Goal: Task Accomplishment & Management: Manage account settings

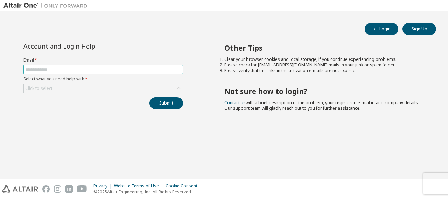
click at [118, 71] on input "text" at bounding box center [103, 70] width 156 height 6
type input "**********"
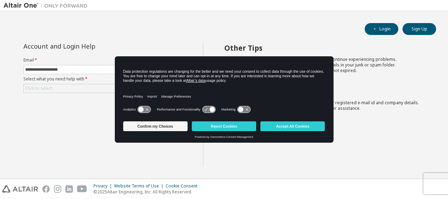
click at [181, 125] on button "Confirm my Choices" at bounding box center [155, 127] width 64 height 10
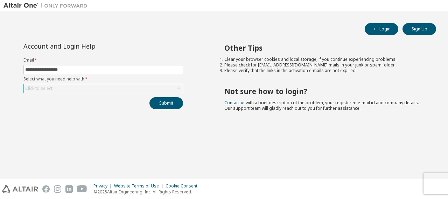
click at [113, 88] on div "Click to select" at bounding box center [103, 88] width 159 height 8
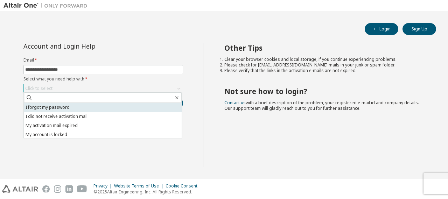
click at [90, 111] on li "I forgot my password" at bounding box center [103, 107] width 158 height 9
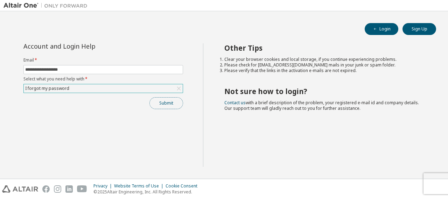
click at [157, 105] on button "Submit" at bounding box center [167, 103] width 34 height 12
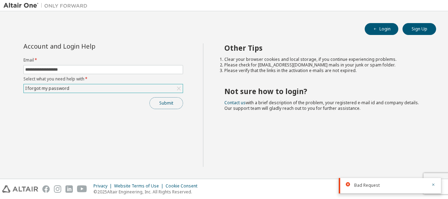
click at [173, 106] on button "Submit" at bounding box center [167, 103] width 34 height 12
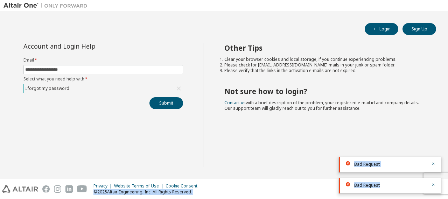
drag, startPoint x: 448, startPoint y: 183, endPoint x: 407, endPoint y: 181, distance: 40.7
click at [407, 181] on body "**********" at bounding box center [224, 99] width 448 height 199
click at [435, 161] on div "Bad Request" at bounding box center [390, 164] width 102 height 15
click at [435, 163] on icon "button" at bounding box center [434, 164] width 4 height 4
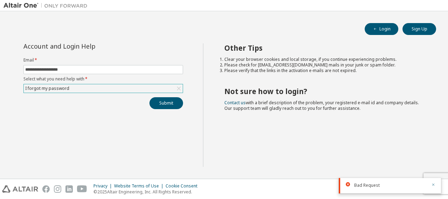
click at [432, 184] on icon "button" at bounding box center [434, 185] width 4 height 4
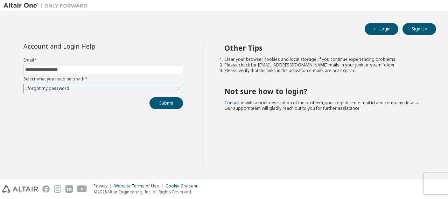
drag, startPoint x: 434, startPoint y: 183, endPoint x: 341, endPoint y: 160, distance: 95.9
click at [390, 172] on div "**********" at bounding box center [224, 99] width 448 height 199
click at [57, 108] on div "Submit" at bounding box center [103, 103] width 160 height 12
click at [161, 102] on button "Submit" at bounding box center [167, 103] width 34 height 12
